Goal: Task Accomplishment & Management: Manage account settings

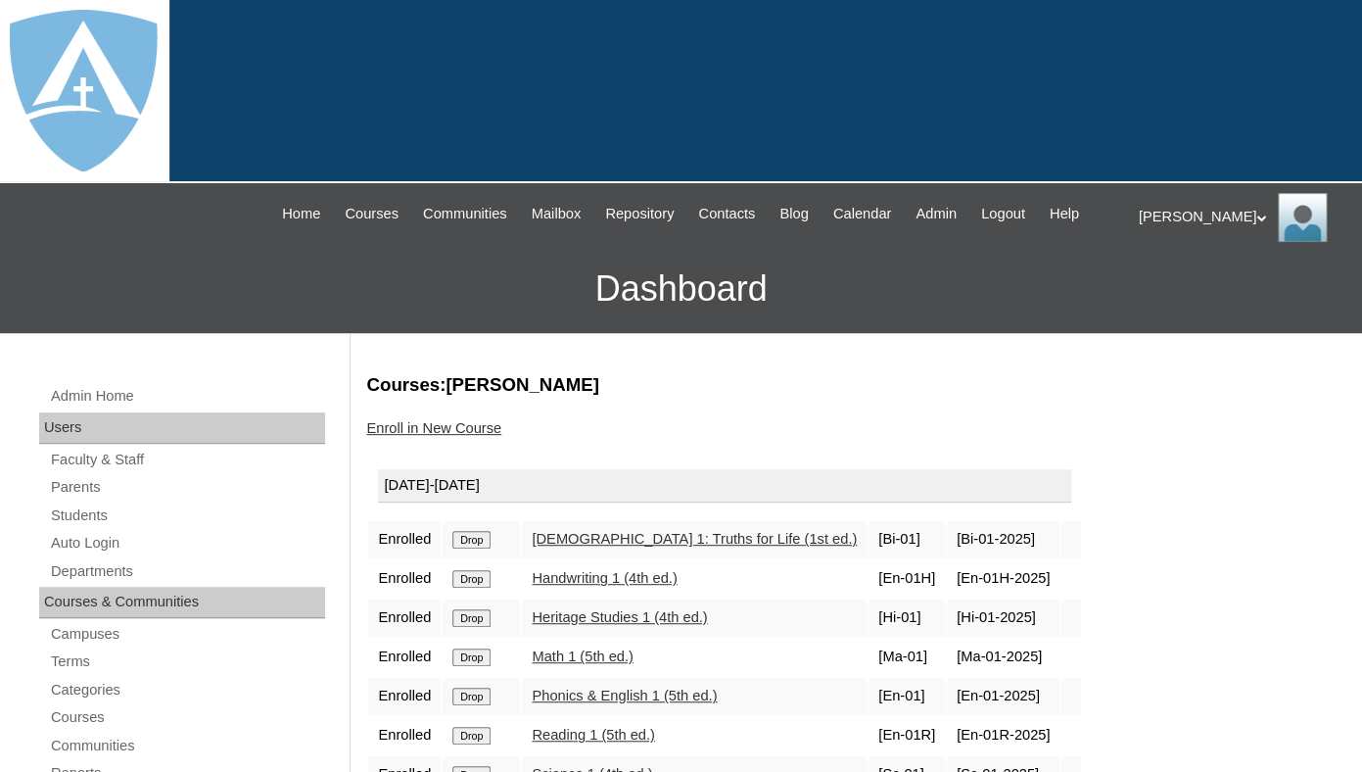
click at [1193, 220] on div "Thomas My Profile My Settings Logout" at bounding box center [1241, 217] width 205 height 49
click at [1178, 304] on li "Logout" at bounding box center [1197, 293] width 94 height 24
click at [1189, 210] on div "Thomas My Profile My Settings Logout" at bounding box center [1241, 217] width 205 height 49
click at [1176, 291] on span "Logout" at bounding box center [1173, 292] width 39 height 15
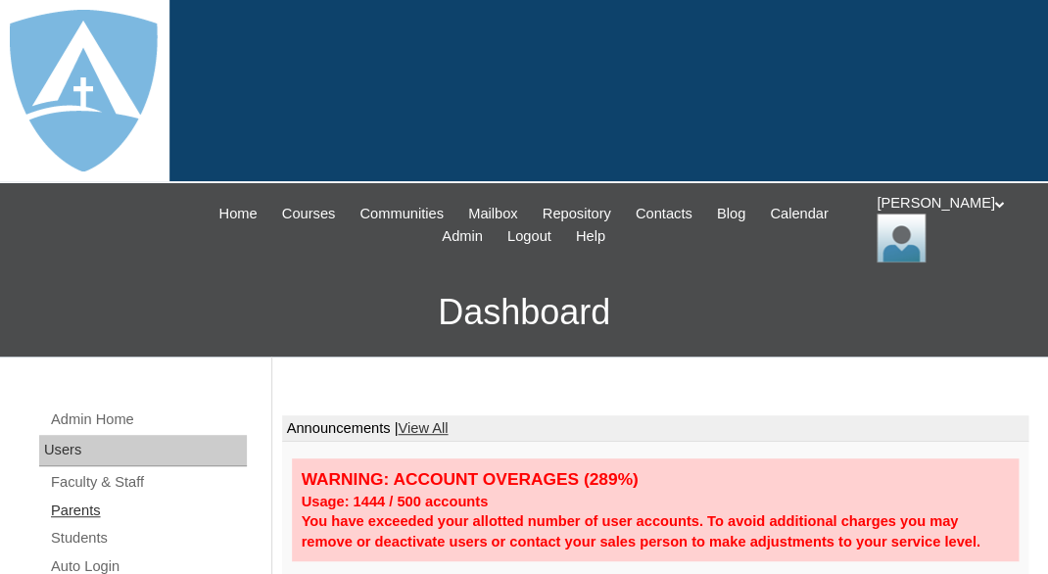
click at [63, 504] on link "Parents" at bounding box center [148, 510] width 198 height 24
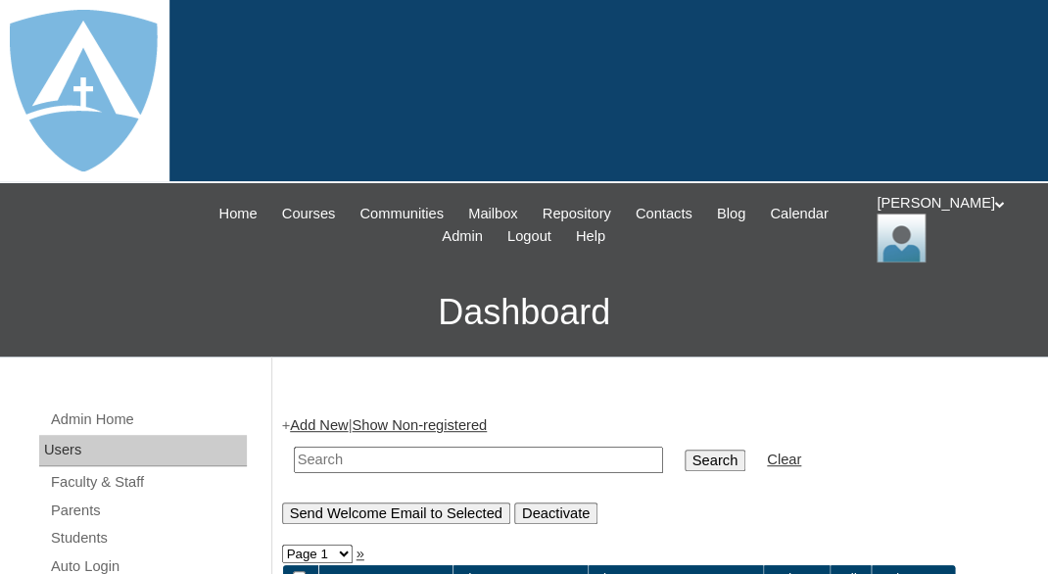
click at [364, 453] on input "text" at bounding box center [478, 459] width 369 height 26
paste input "appaangler@gmail.com"
type input "appaangler@gmail.com"
click at [684, 449] on input "Search" at bounding box center [714, 460] width 61 height 22
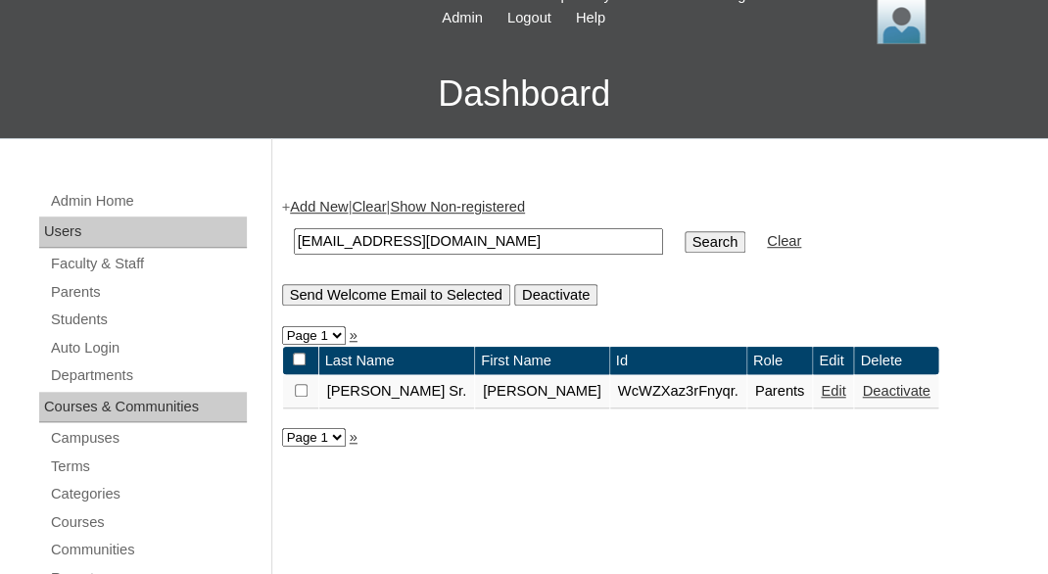
scroll to position [244, 0]
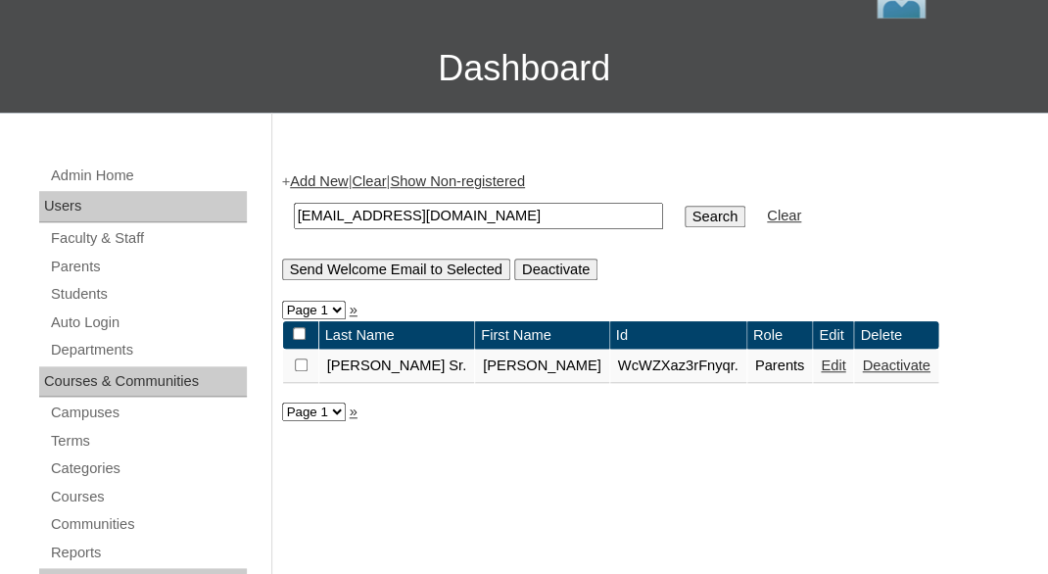
click at [820, 370] on link "Edit" at bounding box center [832, 365] width 24 height 16
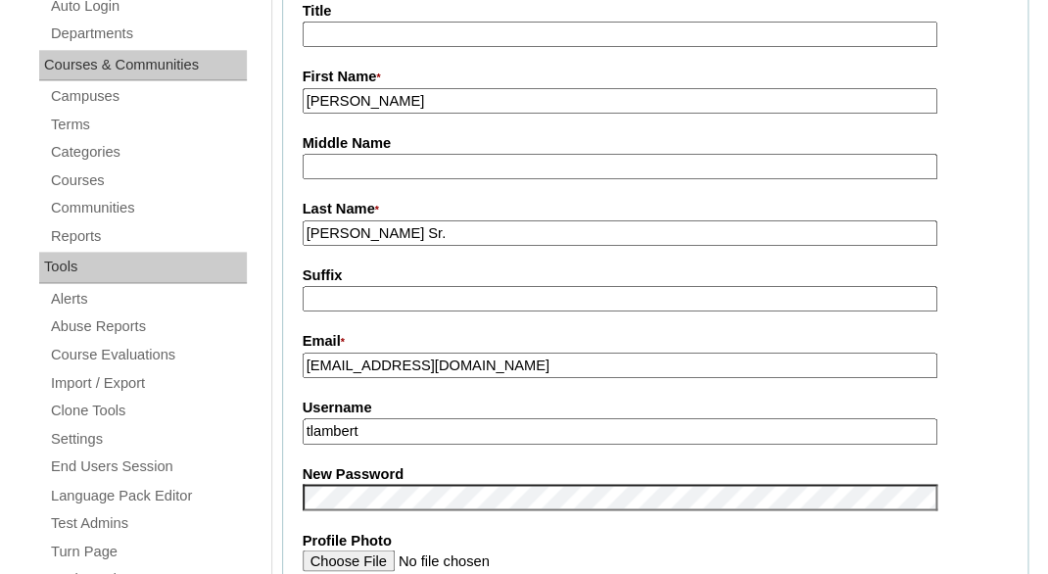
scroll to position [562, 0]
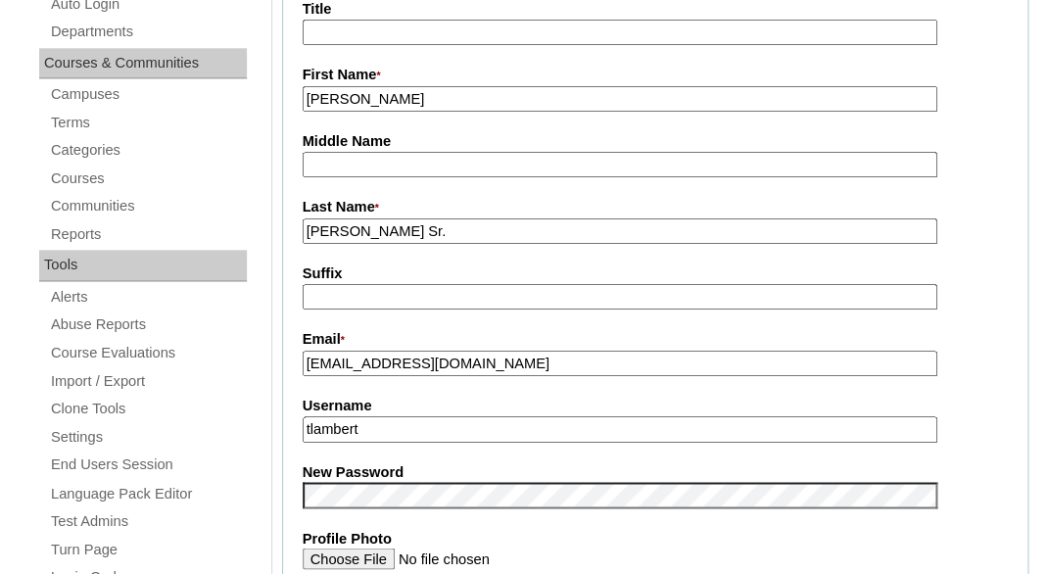
click at [472, 419] on input "tlambert" at bounding box center [620, 429] width 634 height 26
paste input "[EMAIL_ADDRESS][DOMAIN_NAME]"
type input "[EMAIL_ADDRESS][DOMAIN_NAME]"
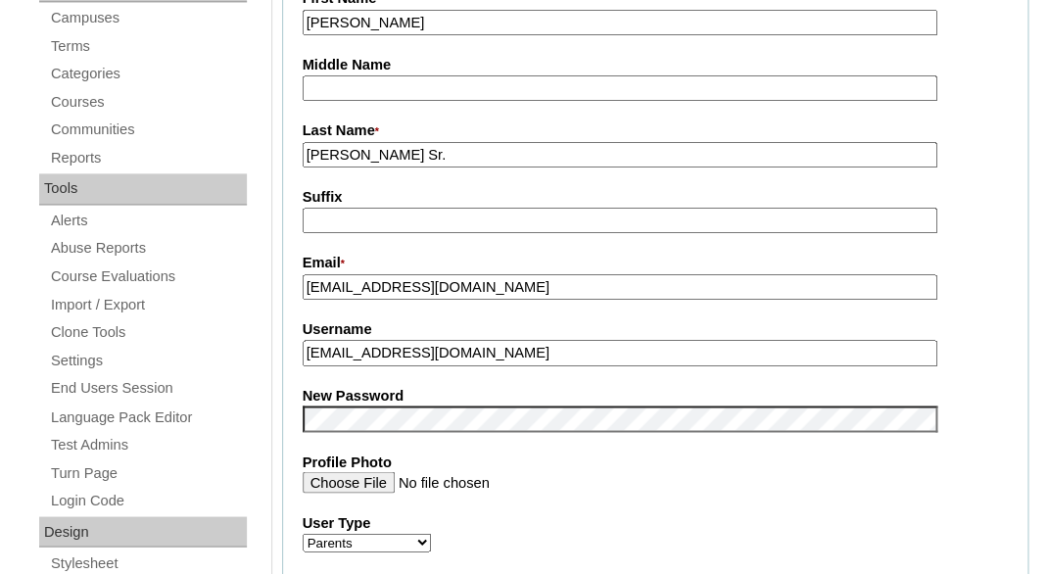
scroll to position [639, 0]
click at [368, 308] on fieldset "Account Information User Id * WcWZXaz3rFnyqr. Title First Name * [PERSON_NAME] …" at bounding box center [655, 401] width 747 height 1172
click at [363, 373] on fieldset "Account Information User Id * WcWZXaz3rFnyqr. Title First Name * [PERSON_NAME] …" at bounding box center [655, 401] width 747 height 1172
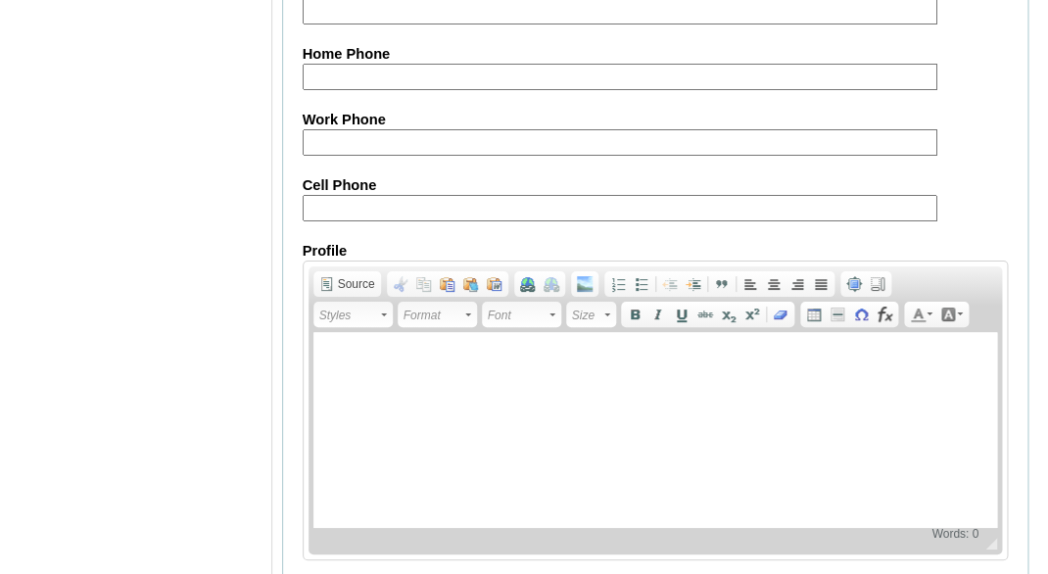
scroll to position [2133, 0]
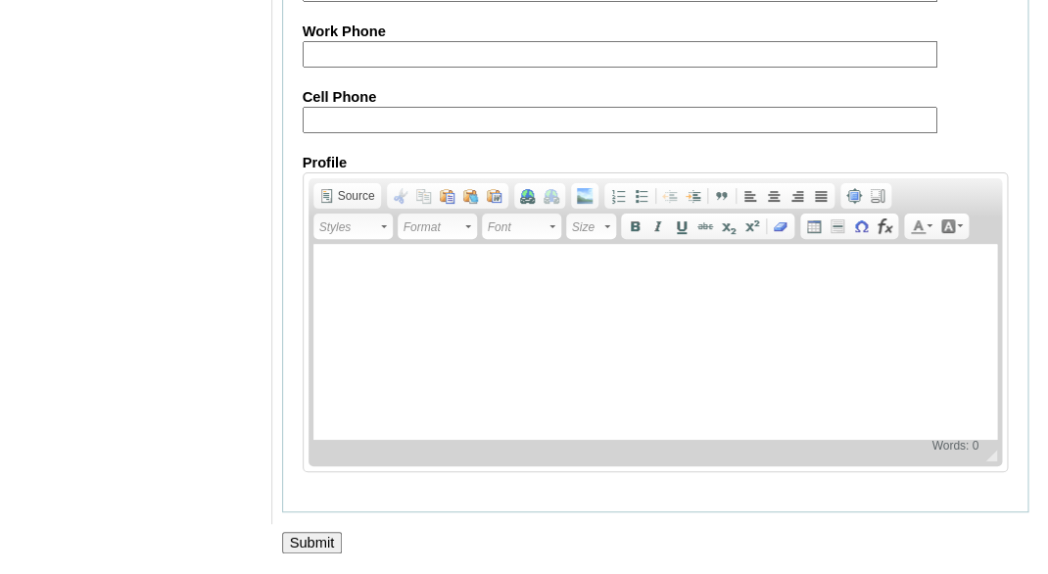
click at [309, 542] on input "Submit" at bounding box center [312, 543] width 61 height 22
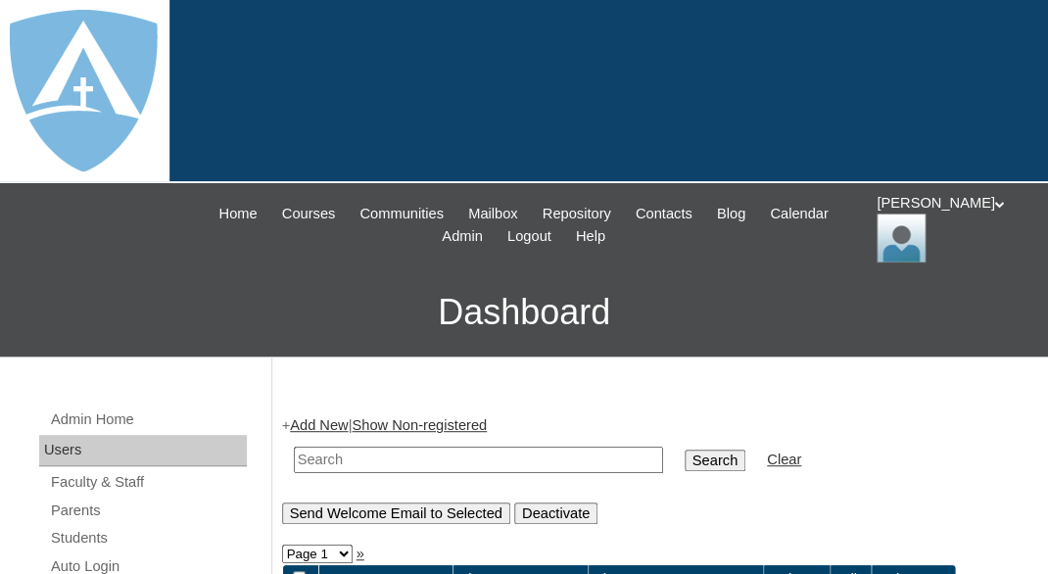
click at [921, 223] on div "[PERSON_NAME] My Profile My Settings Logout" at bounding box center [952, 228] width 152 height 70
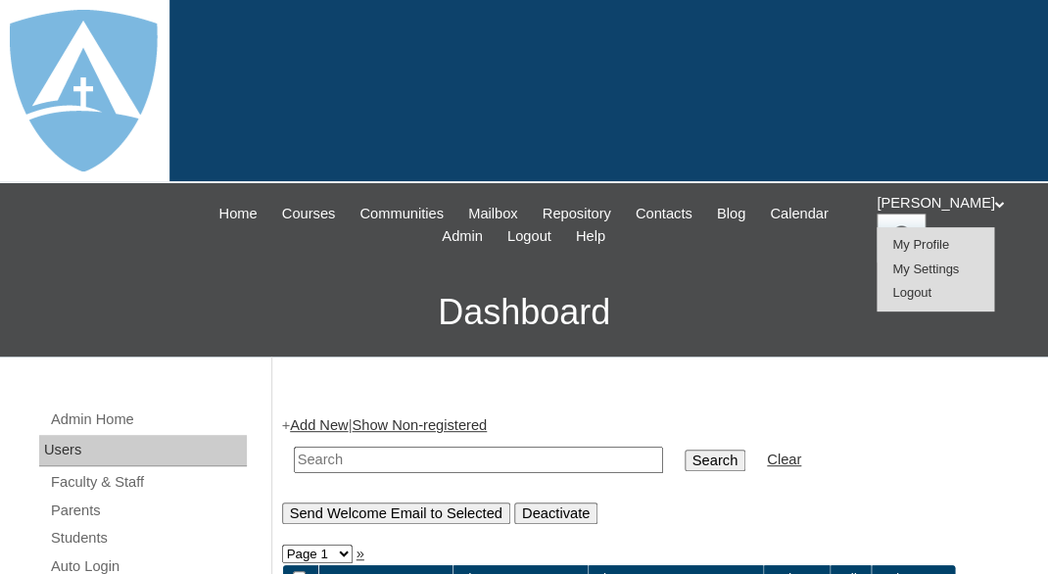
click at [908, 292] on span "Logout" at bounding box center [911, 292] width 39 height 15
